Goal: Task Accomplishment & Management: Use online tool/utility

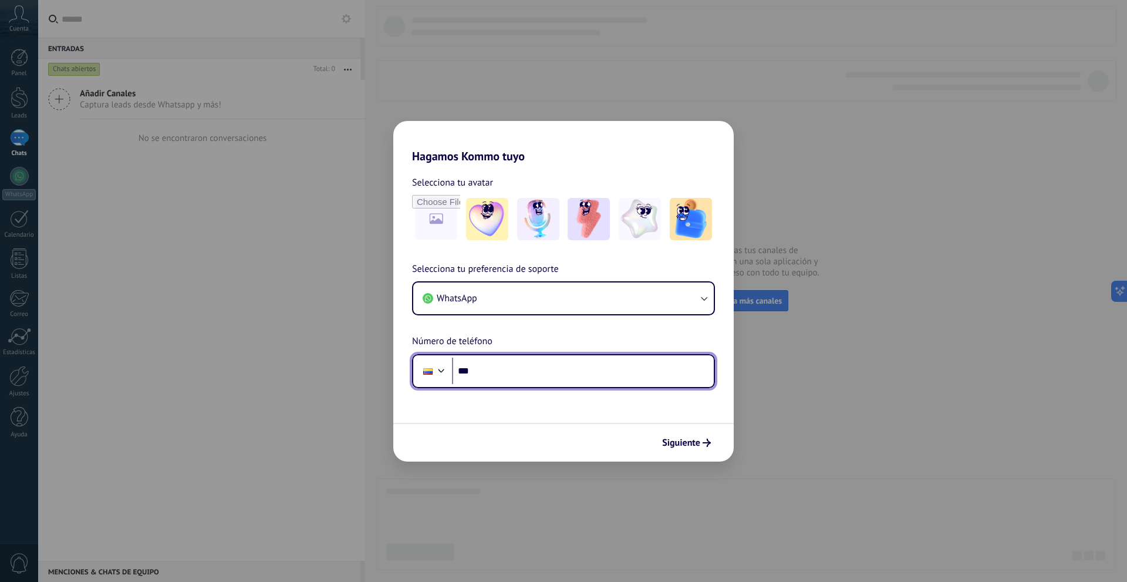
click at [518, 375] on input "***" at bounding box center [583, 370] width 262 height 27
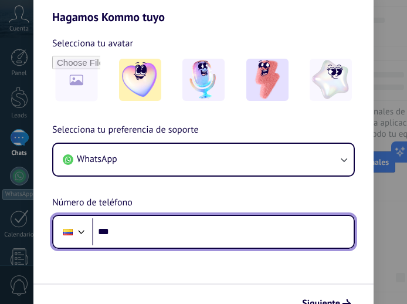
click at [265, 242] on input "***" at bounding box center [223, 231] width 262 height 27
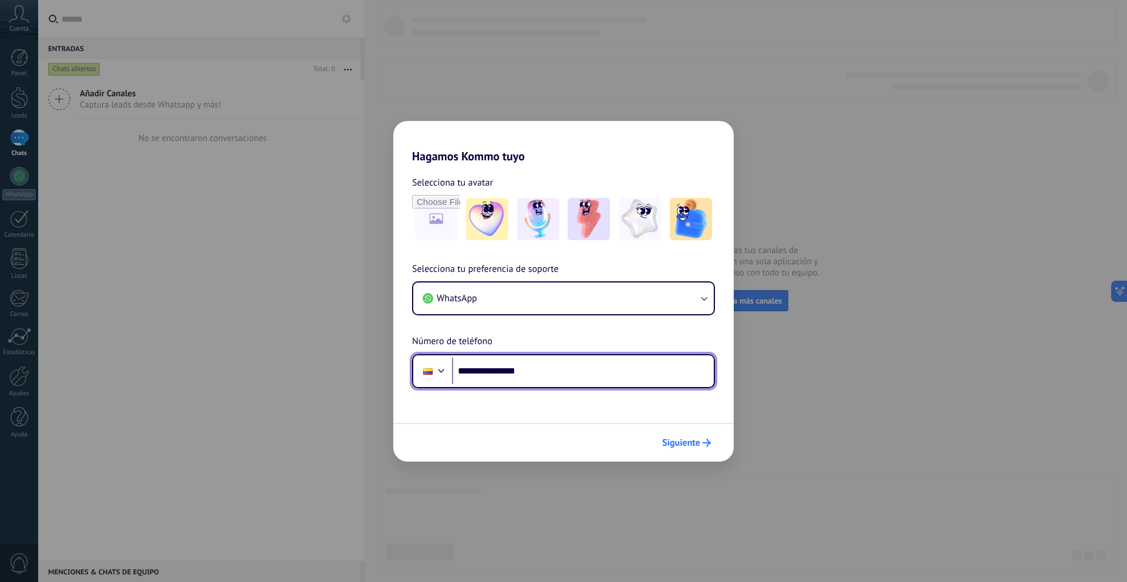
type input "**********"
click at [693, 438] on span "Siguiente" at bounding box center [681, 442] width 38 height 8
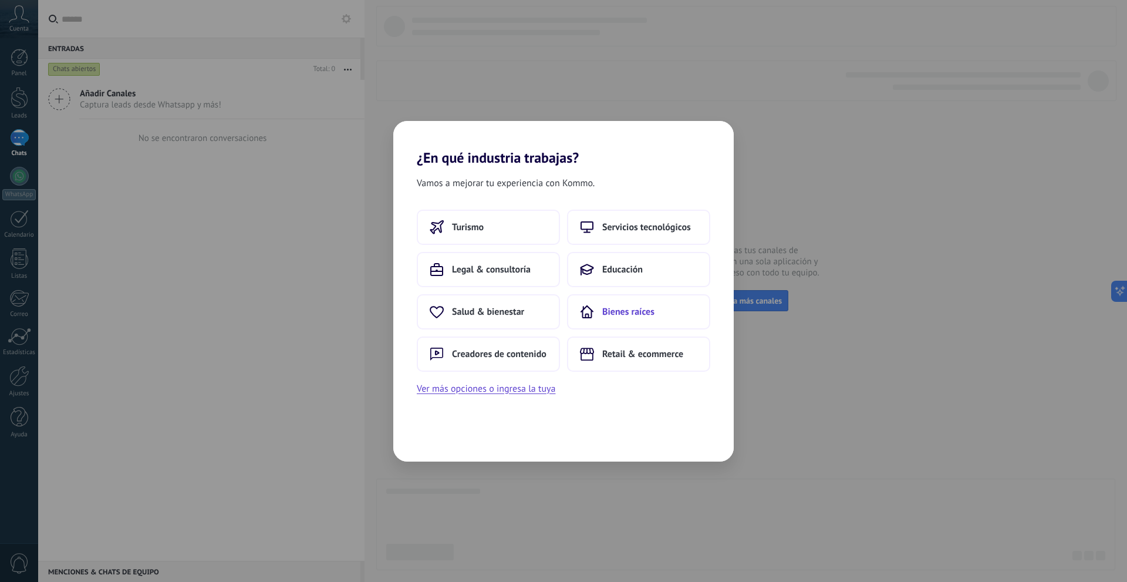
click at [612, 325] on button "Bienes raíces" at bounding box center [638, 311] width 143 height 35
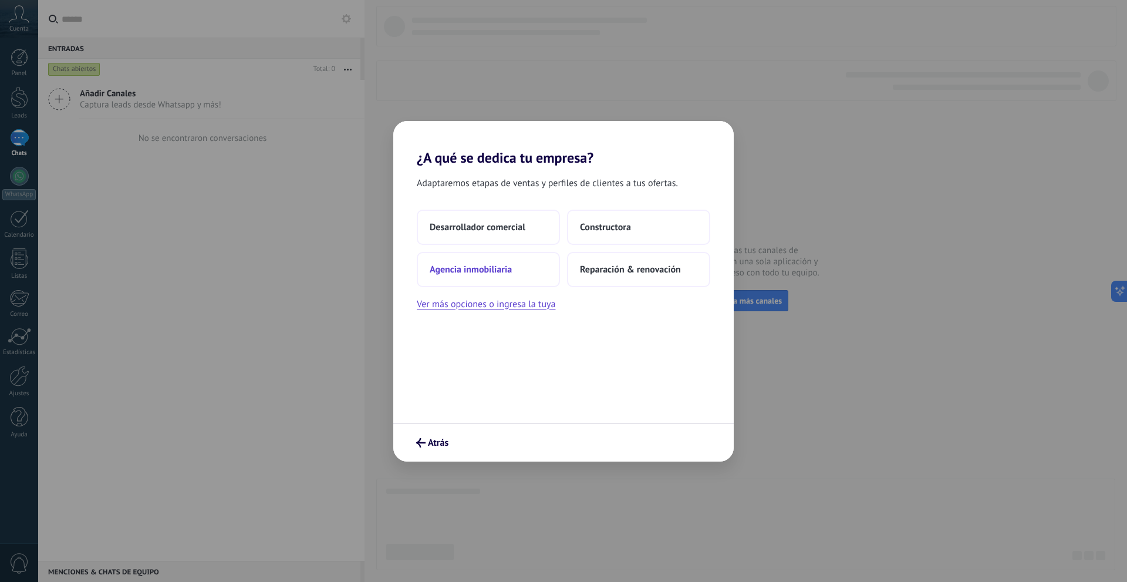
click at [514, 276] on button "Agencia inmobiliaria" at bounding box center [488, 269] width 143 height 35
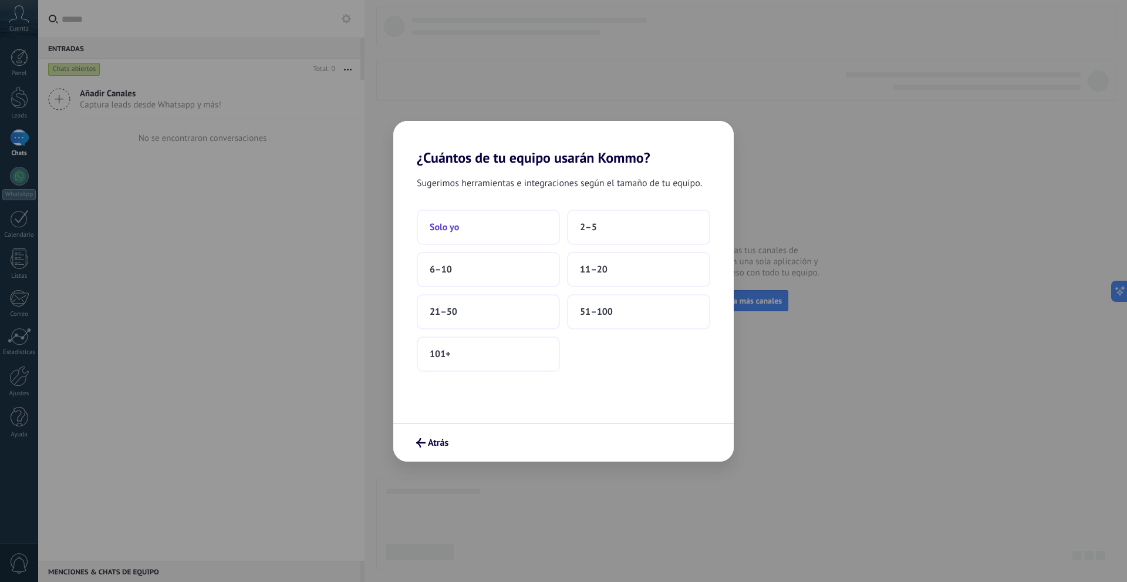
click at [505, 239] on button "Solo yo" at bounding box center [488, 227] width 143 height 35
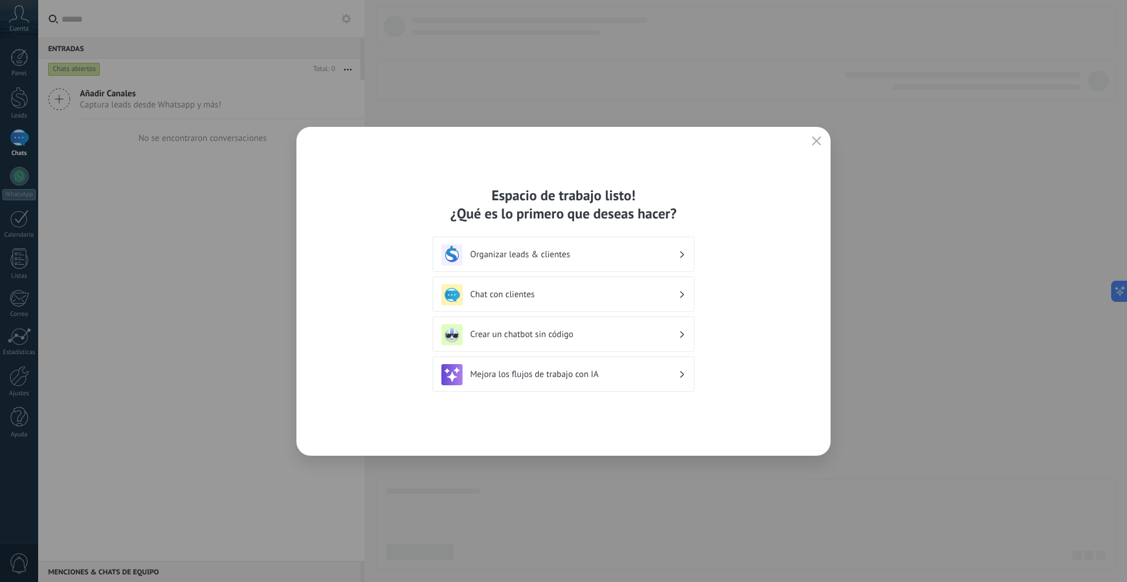
click at [663, 302] on div "Chat con clientes" at bounding box center [563, 294] width 244 height 21
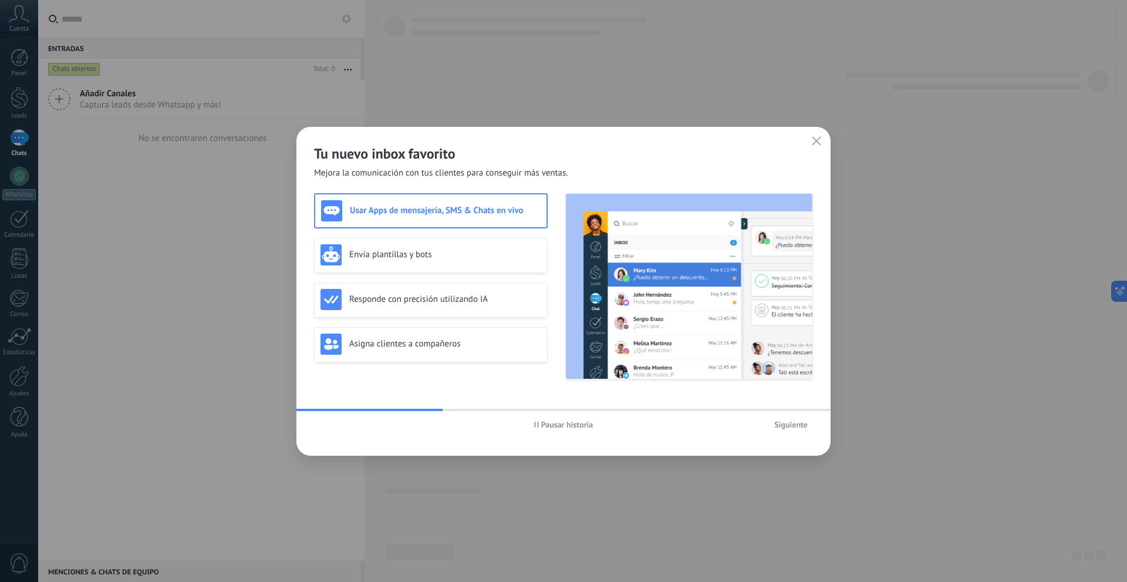
click at [803, 421] on span "Siguiente" at bounding box center [790, 424] width 33 height 8
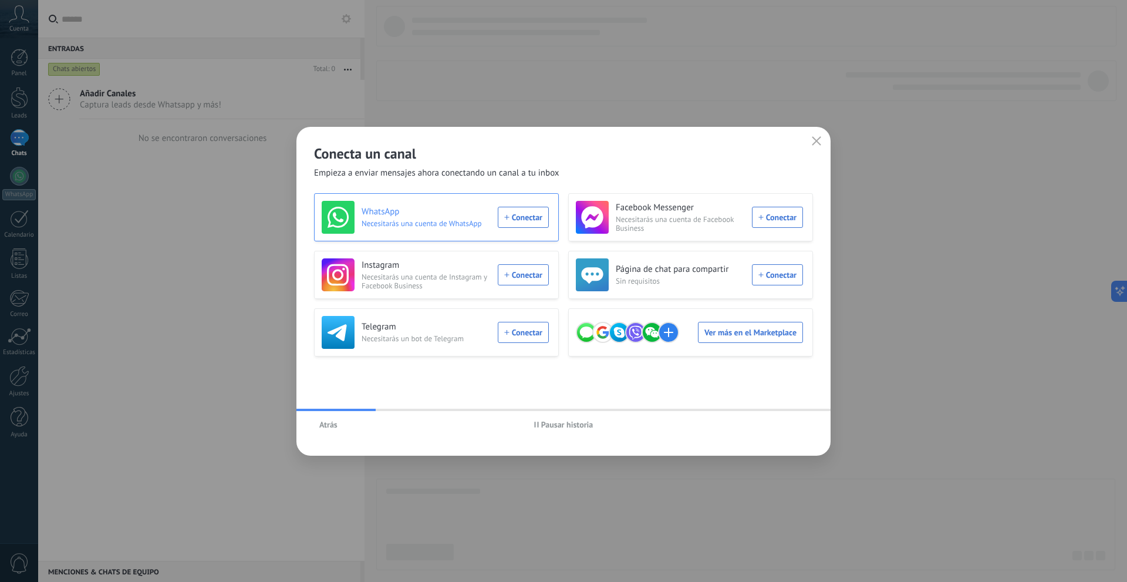
click at [512, 214] on div "WhatsApp Necesitarás una cuenta de WhatsApp Conectar" at bounding box center [435, 217] width 227 height 33
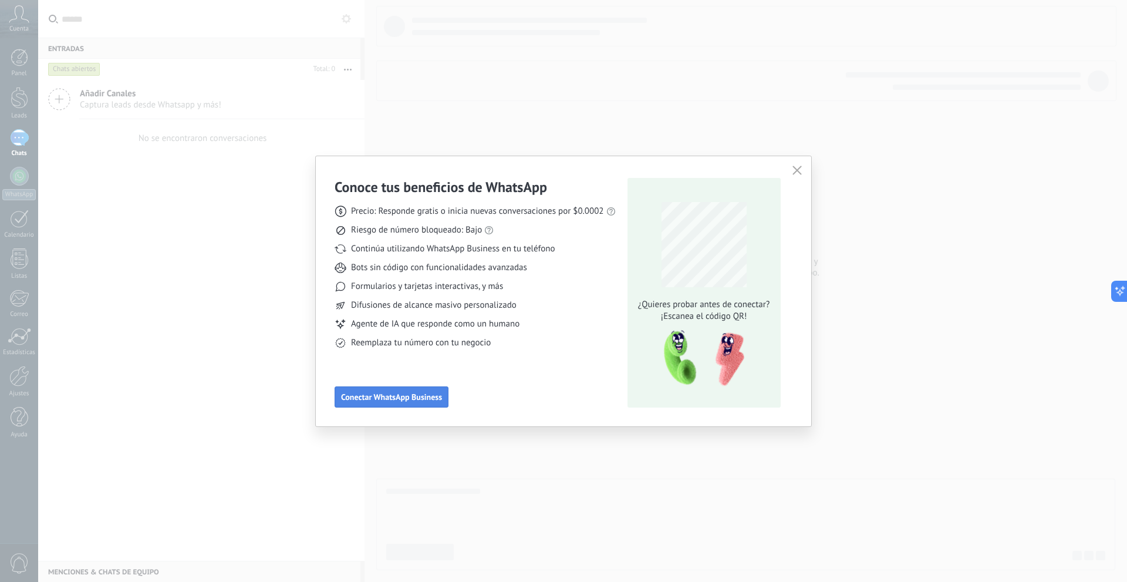
click at [404, 399] on span "Conectar WhatsApp Business" at bounding box center [391, 397] width 101 height 8
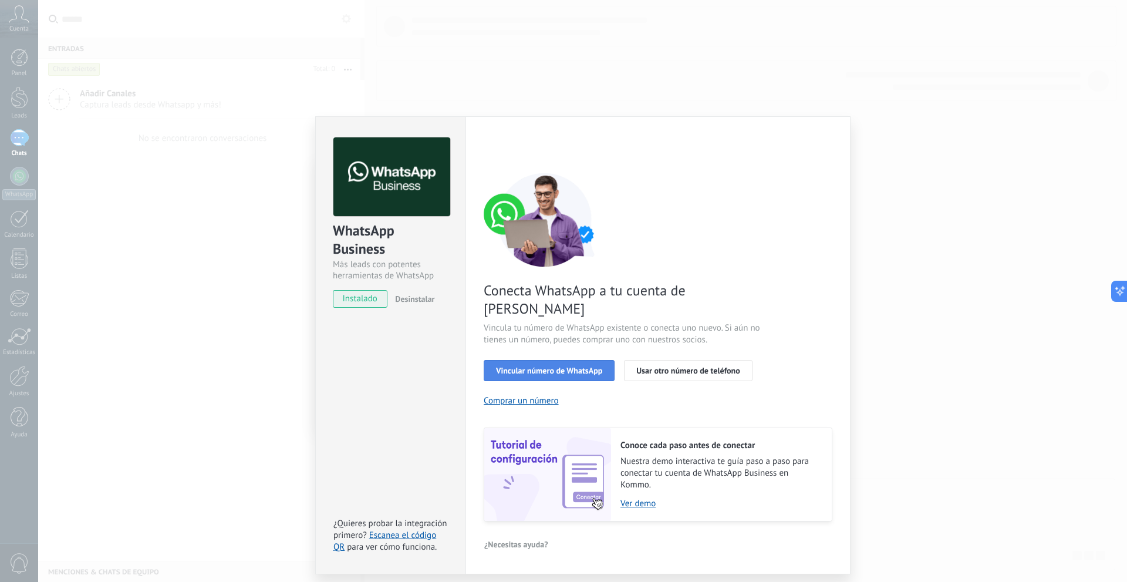
click at [552, 366] on span "Vincular número de WhatsApp" at bounding box center [549, 370] width 106 height 8
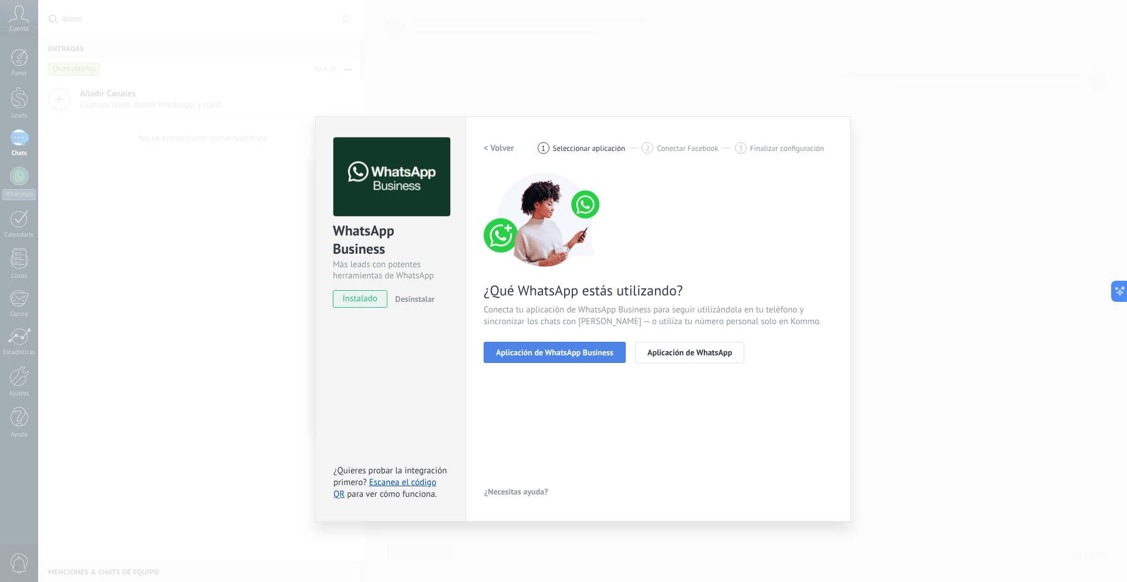
click at [557, 353] on span "Aplicación de WhatsApp Business" at bounding box center [554, 352] width 117 height 8
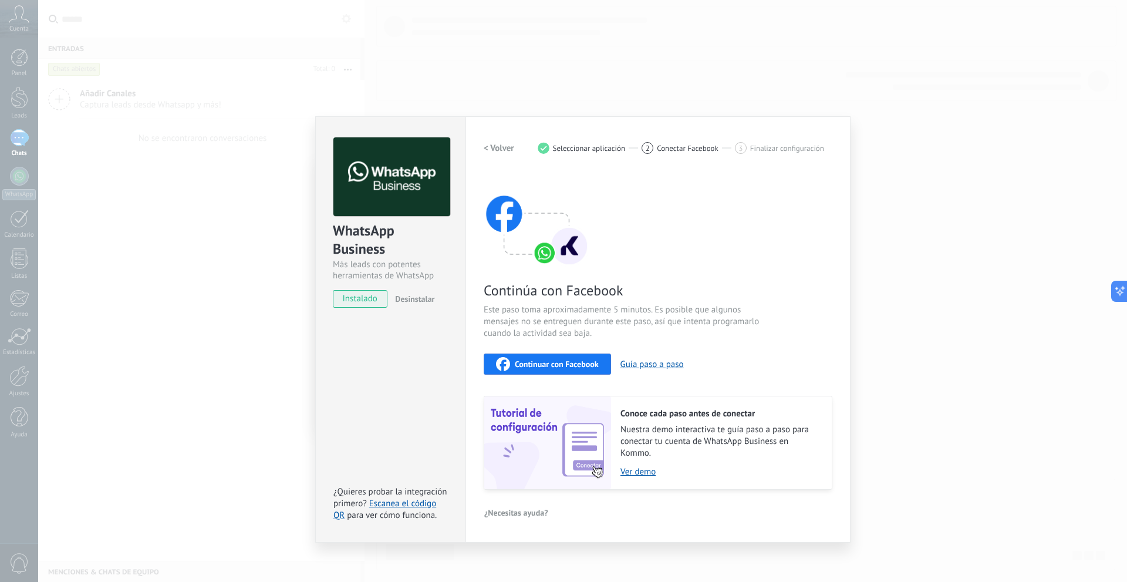
click at [566, 365] on span "Continuar con Facebook" at bounding box center [557, 364] width 84 height 8
click at [576, 367] on span "Continuar con Facebook" at bounding box center [557, 364] width 84 height 8
click at [691, 101] on div "WhatsApp Business Más leads con potentes herramientas de WhatsApp instalado Des…" at bounding box center [582, 291] width 1089 height 582
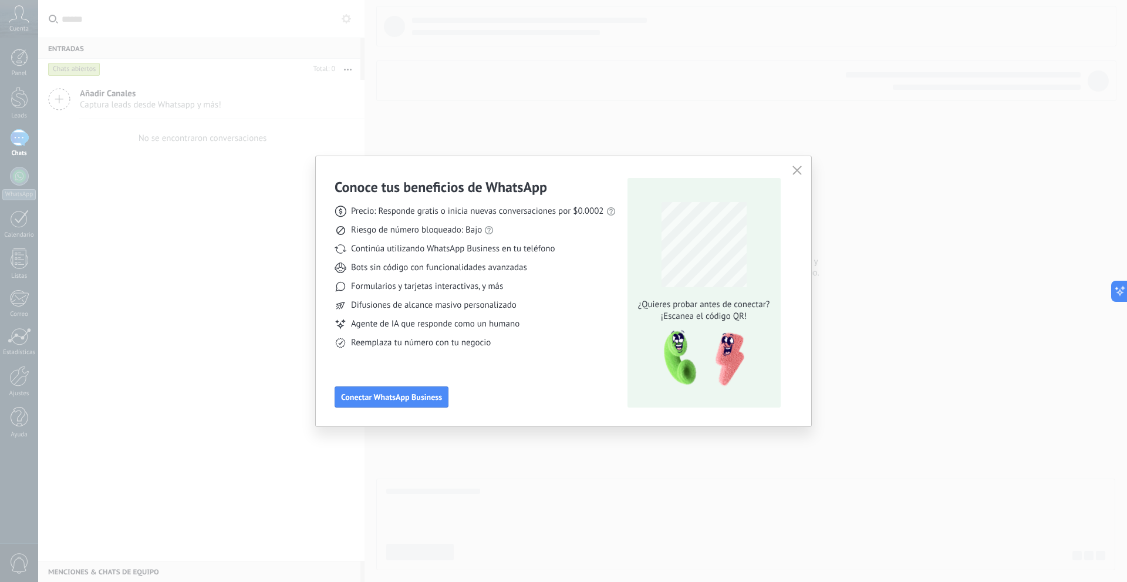
click at [793, 164] on button "button" at bounding box center [796, 171] width 15 height 16
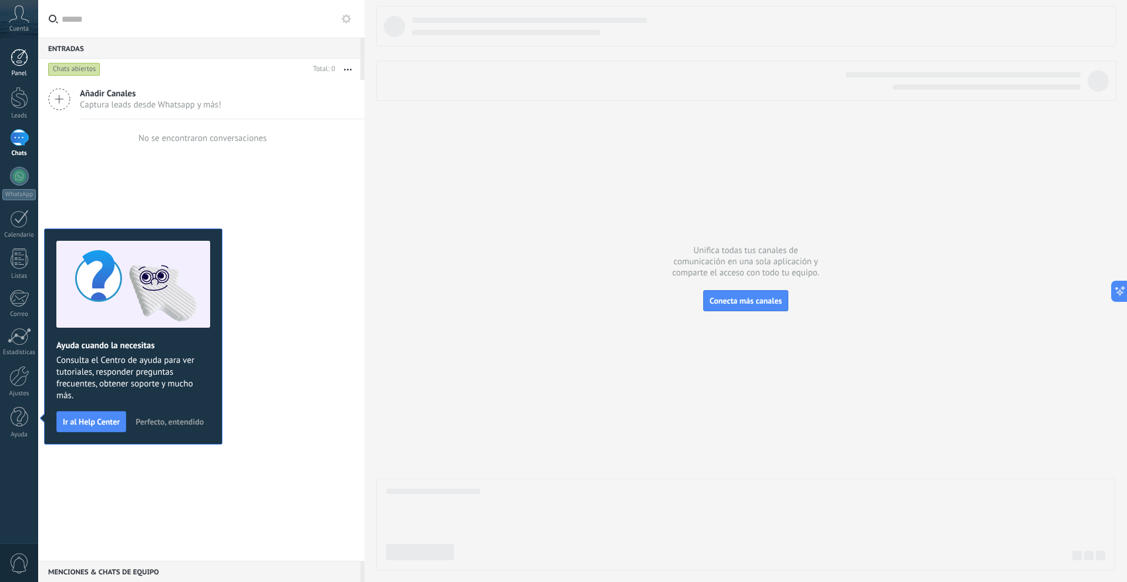
click at [25, 56] on div at bounding box center [20, 58] width 18 height 18
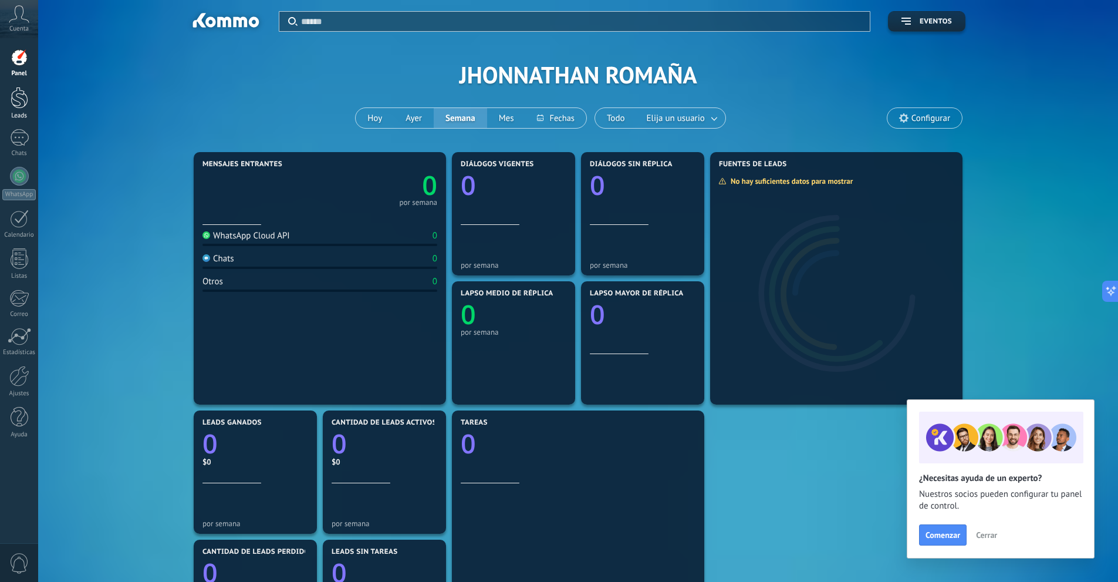
click at [13, 92] on div at bounding box center [20, 98] width 18 height 22
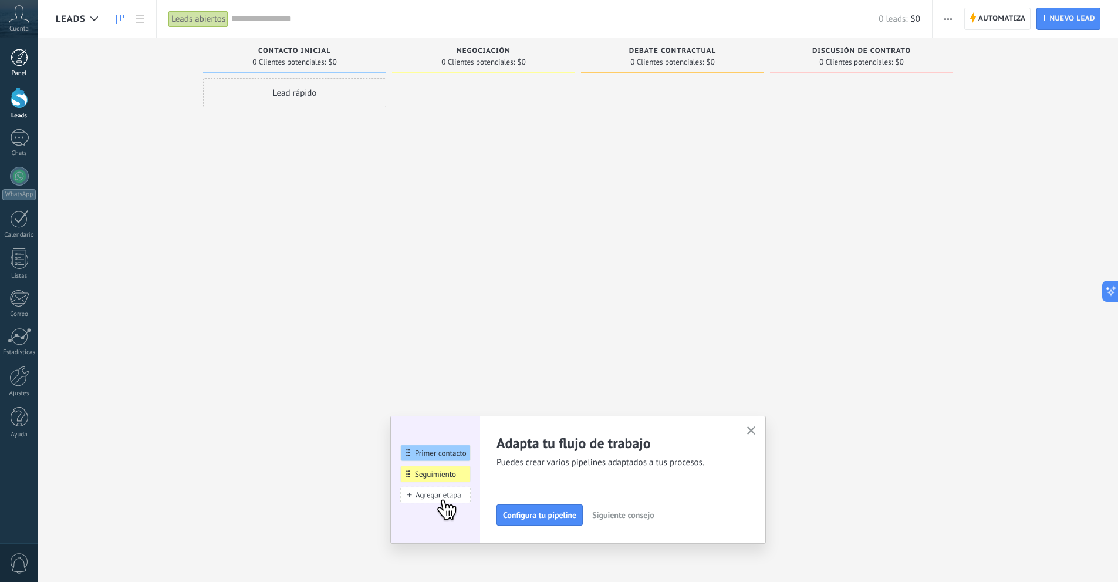
click at [26, 66] on link "Panel" at bounding box center [19, 63] width 38 height 29
